Goal: Task Accomplishment & Management: Manage account settings

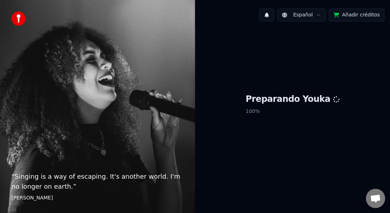
drag, startPoint x: 192, startPoint y: 158, endPoint x: 221, endPoint y: 209, distance: 58.6
click at [191, 158] on div "“ Singing is a way of escaping. It's another world. I'm no longer on earth. ” E…" at bounding box center [97, 106] width 195 height 213
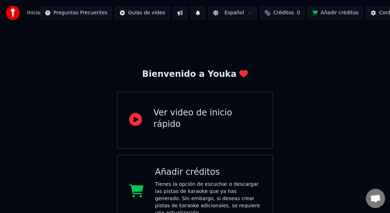
click at [327, 100] on div "Bienvenido a Youka Ver video de inicio rápido Añadir créditos Tienes la opción …" at bounding box center [195, 196] width 390 height 341
click at [19, 21] on div "Inicio Preguntas Frecuentes Guías de video Español Créditos 0 Añadir créditos C…" at bounding box center [195, 13] width 390 height 26
click at [323, 14] on button "Añadir créditos" at bounding box center [335, 12] width 56 height 13
click at [314, 14] on button "Añadir créditos" at bounding box center [335, 12] width 56 height 13
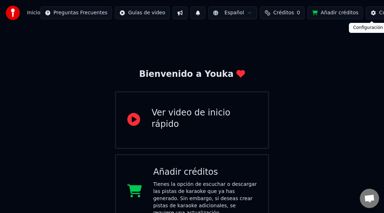
click at [273, 16] on span "Créditos" at bounding box center [283, 12] width 21 height 7
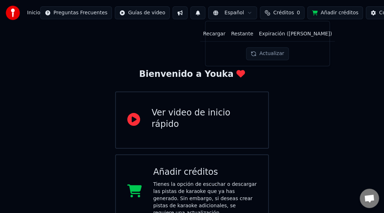
click at [293, 34] on th "Expiración (días)" at bounding box center [295, 34] width 79 height 14
click at [228, 35] on th "Recargar" at bounding box center [214, 34] width 28 height 14
click at [178, 25] on div "Inicio Preguntas Frecuentes Guías de video Español Créditos 0 Añadir créditos C…" at bounding box center [192, 13] width 384 height 26
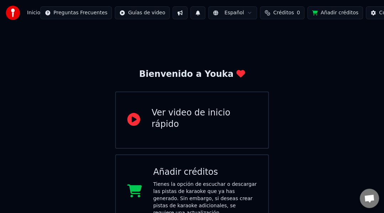
click at [190, 16] on button at bounding box center [197, 12] width 15 height 13
click at [173, 14] on button at bounding box center [180, 12] width 15 height 13
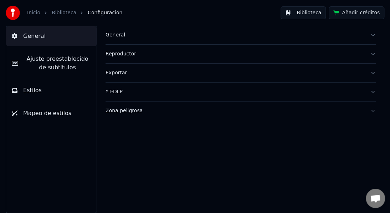
click at [39, 11] on link "Inicio" at bounding box center [33, 12] width 13 height 7
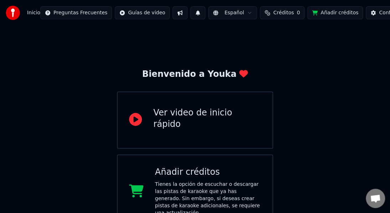
click at [37, 15] on span "Inicio" at bounding box center [33, 12] width 13 height 7
click at [34, 13] on span "Inicio" at bounding box center [33, 12] width 13 height 7
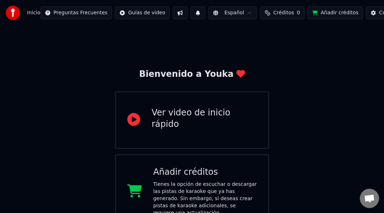
drag, startPoint x: 275, startPoint y: 26, endPoint x: 244, endPoint y: 0, distance: 40.5
click at [118, 32] on div "Bienvenido a Youka Ver video de inicio rápido Añadir créditos Tienes la opción …" at bounding box center [192, 196] width 384 height 341
click at [163, 180] on div "Tienes la opción de escuchar o descargar las pistas de karaoke que ya has gener…" at bounding box center [204, 198] width 103 height 36
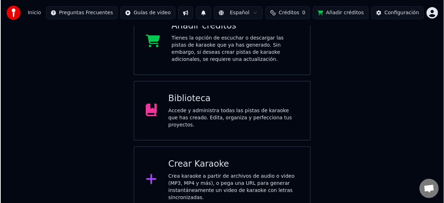
scroll to position [146, 0]
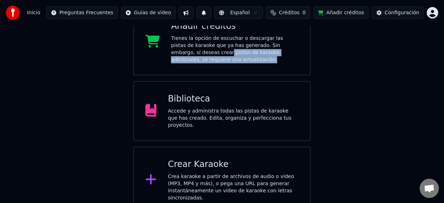
drag, startPoint x: 401, startPoint y: 74, endPoint x: 446, endPoint y: 39, distance: 57.2
click at [390, 41] on div "Bienvenido a Youka Ver video de inicio rápido Añadir créditos Tienes la opción …" at bounding box center [222, 47] width 444 height 334
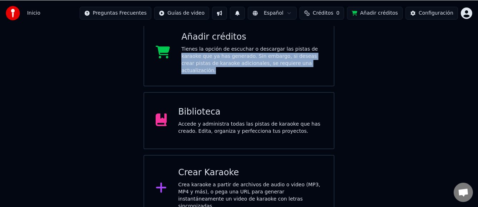
scroll to position [135, 0]
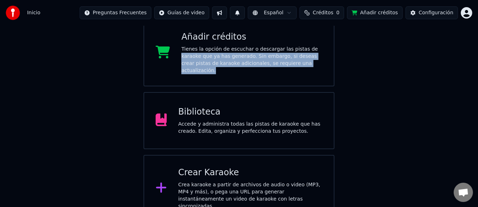
click at [315, 70] on div "Añadir créditos Tienes la opción de escuchar o descargar las pistas de karaoke …" at bounding box center [238, 52] width 191 height 67
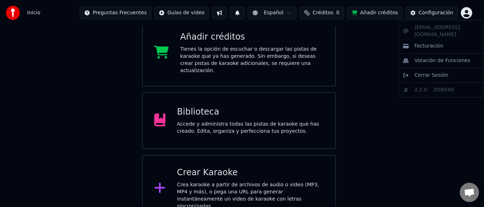
click at [390, 14] on html "Inicio Preguntas Frecuentes Guías de video Español Créditos 0 Añadir créditos C…" at bounding box center [242, 43] width 484 height 357
click at [390, 11] on html "Inicio Preguntas Frecuentes Guías de video Español Créditos 0 Añadir créditos C…" at bounding box center [242, 43] width 484 height 357
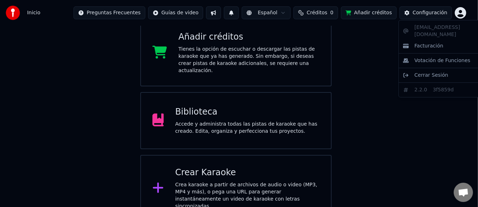
click at [390, 13] on html "Inicio Preguntas Frecuentes Guías de video Español Créditos 0 Añadir créditos C…" at bounding box center [239, 43] width 478 height 357
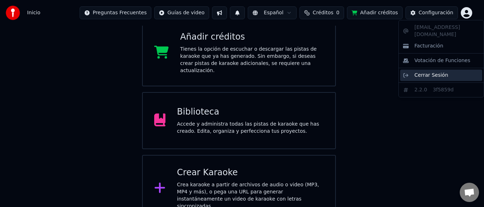
click at [390, 72] on span "Cerrar Sesión" at bounding box center [431, 75] width 34 height 7
